Goal: Information Seeking & Learning: Learn about a topic

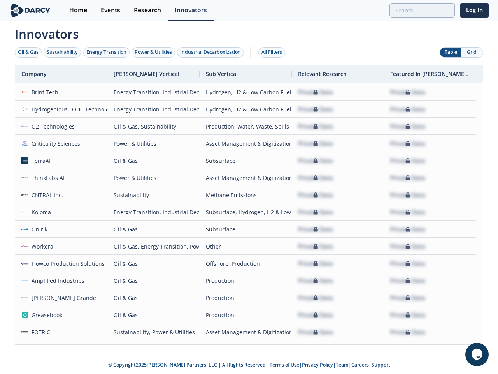
click at [28, 52] on div "Oil & Gas" at bounding box center [28, 52] width 21 height 7
click at [63, 52] on div "Sustainability" at bounding box center [62, 52] width 31 height 7
click at [107, 52] on div "Energy Transition" at bounding box center [106, 52] width 40 height 7
click at [154, 52] on div "Power & Utilities" at bounding box center [153, 52] width 37 height 7
click at [212, 52] on div "Industrial Decarbonization" at bounding box center [210, 52] width 61 height 7
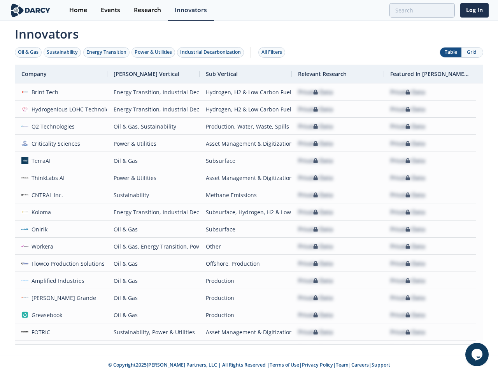
click at [274, 52] on div "All Filters" at bounding box center [272, 52] width 21 height 7
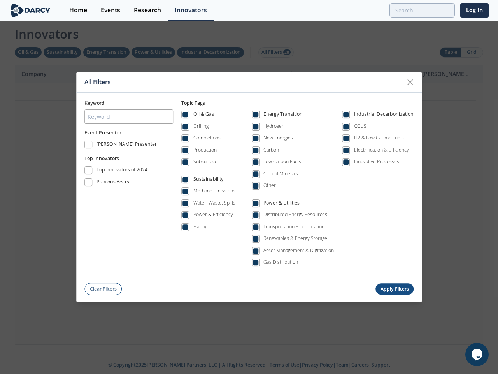
click at [249, 204] on div "Oil & Gas Drilling Completions Production Subsurface Sustainability Methane Emi…" at bounding box center [297, 191] width 232 height 168
